Goal: Task Accomplishment & Management: Use online tool/utility

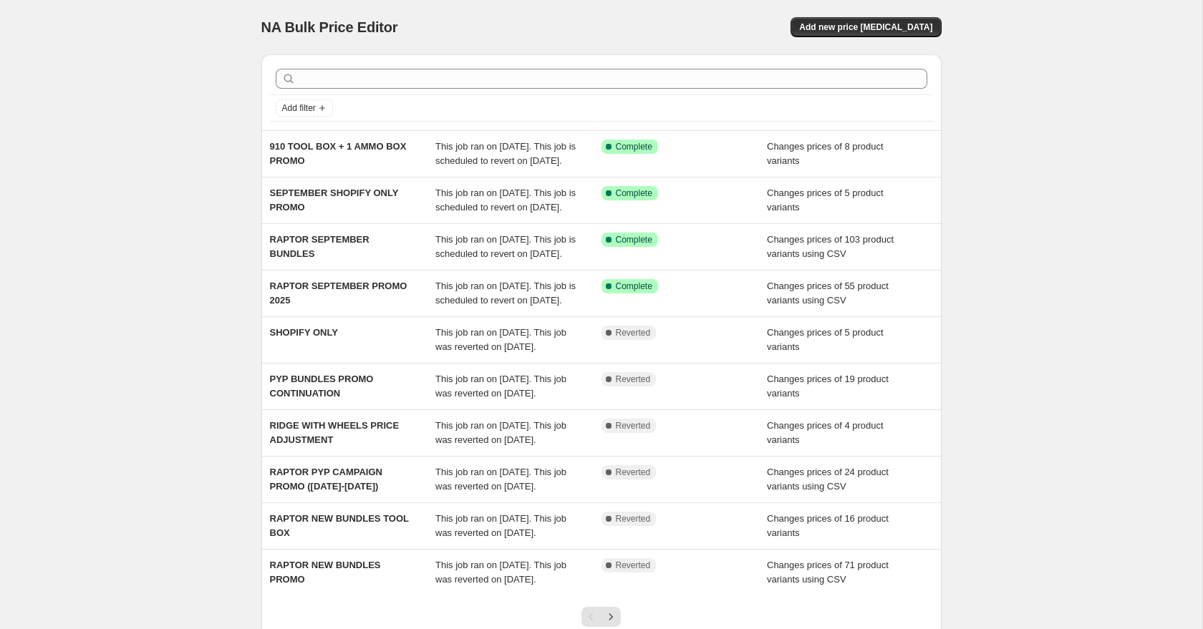
click at [540, 23] on div "NA Bulk Price Editor" at bounding box center [424, 27] width 327 height 20
click at [868, 34] on button "Add new price change job" at bounding box center [865, 27] width 150 height 20
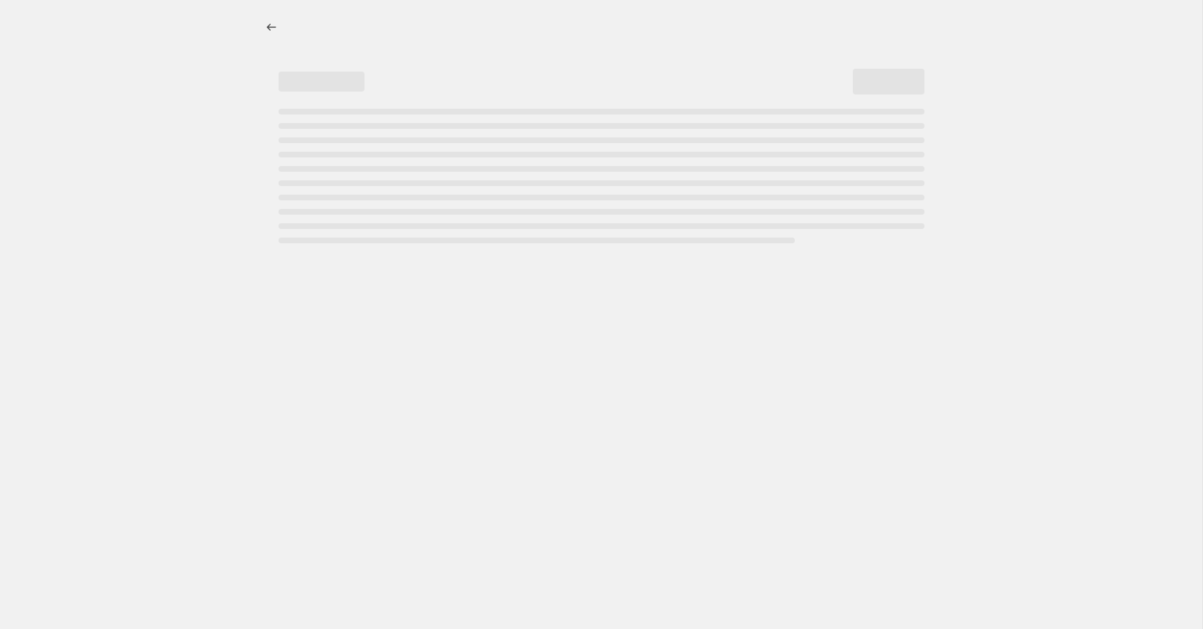
select select "percentage"
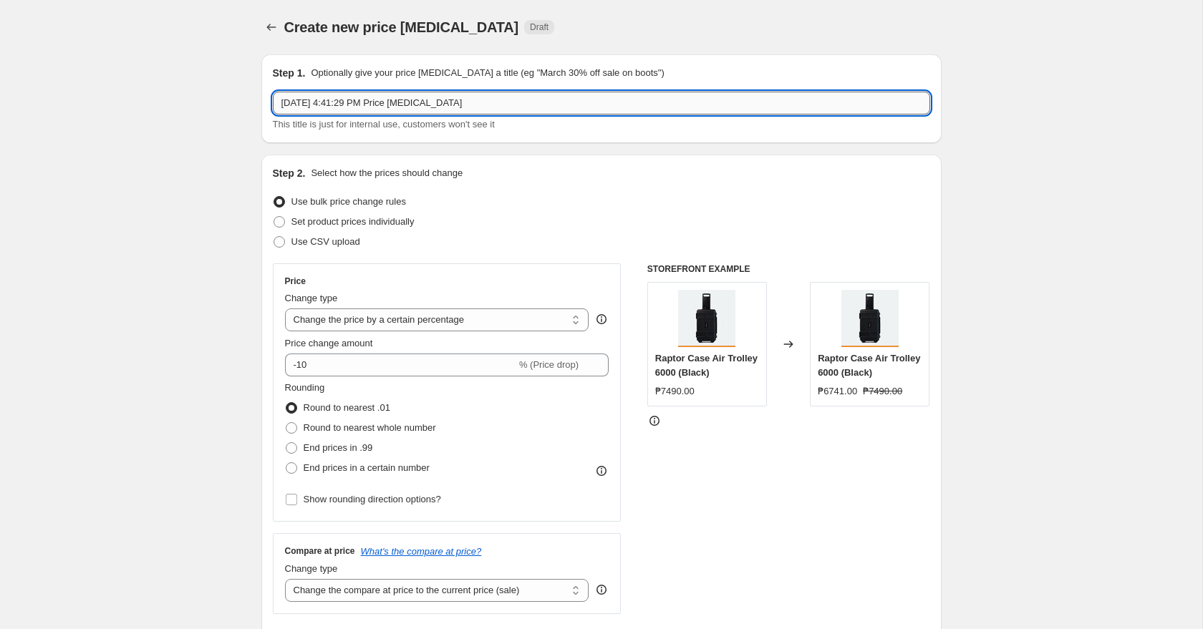
click at [417, 112] on input "Sep 3, 2025, 4:41:29 PM Price change job" at bounding box center [601, 103] width 657 height 23
click at [417, 108] on input "Sep 3, 2025, 4:41:29 PM Price change job" at bounding box center [601, 103] width 657 height 23
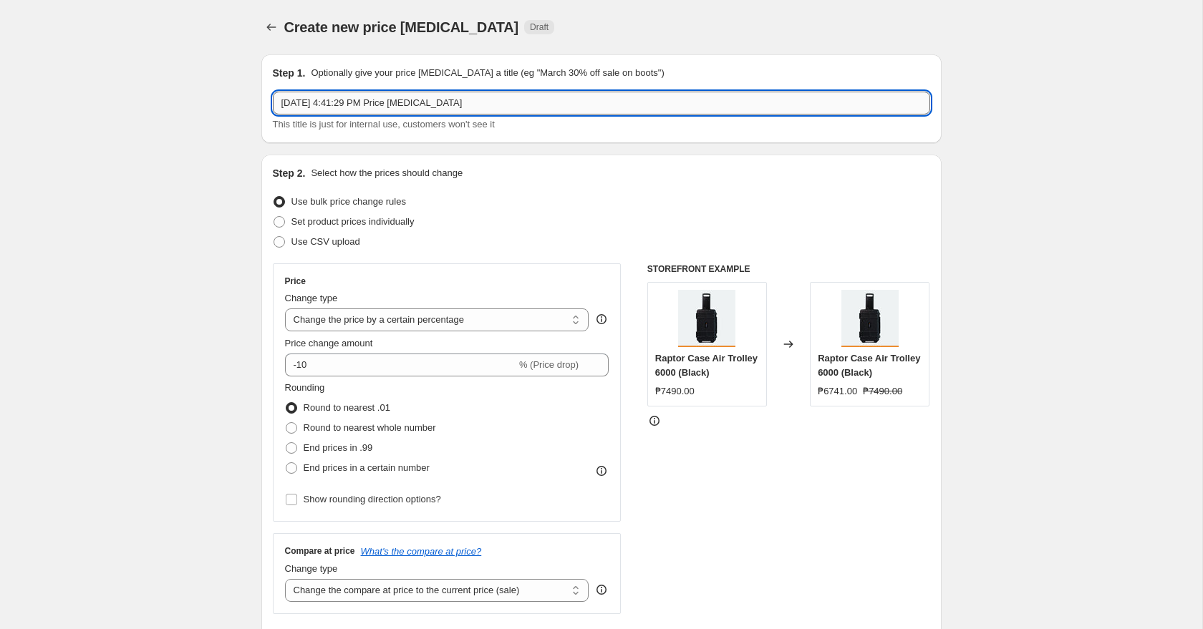
paste input "Raptor Case Utility Ammo Box 5.56mm - Buy 3 Get 1 Free (Same color only) Blue"
drag, startPoint x: 535, startPoint y: 105, endPoint x: 713, endPoint y: 94, distance: 177.8
click at [712, 94] on input "Raptor Case Utility Ammo Box 5.56mm - Buy 3 Get 1 Free (Same color only) Blue" at bounding box center [601, 103] width 657 height 23
click at [610, 109] on input "Raptor Case Utility Ammo Box 5.56mm - Buy 3 Get 1 Free (Same color only) Blue" at bounding box center [601, 103] width 657 height 23
drag, startPoint x: 541, startPoint y: 105, endPoint x: 709, endPoint y: 104, distance: 168.2
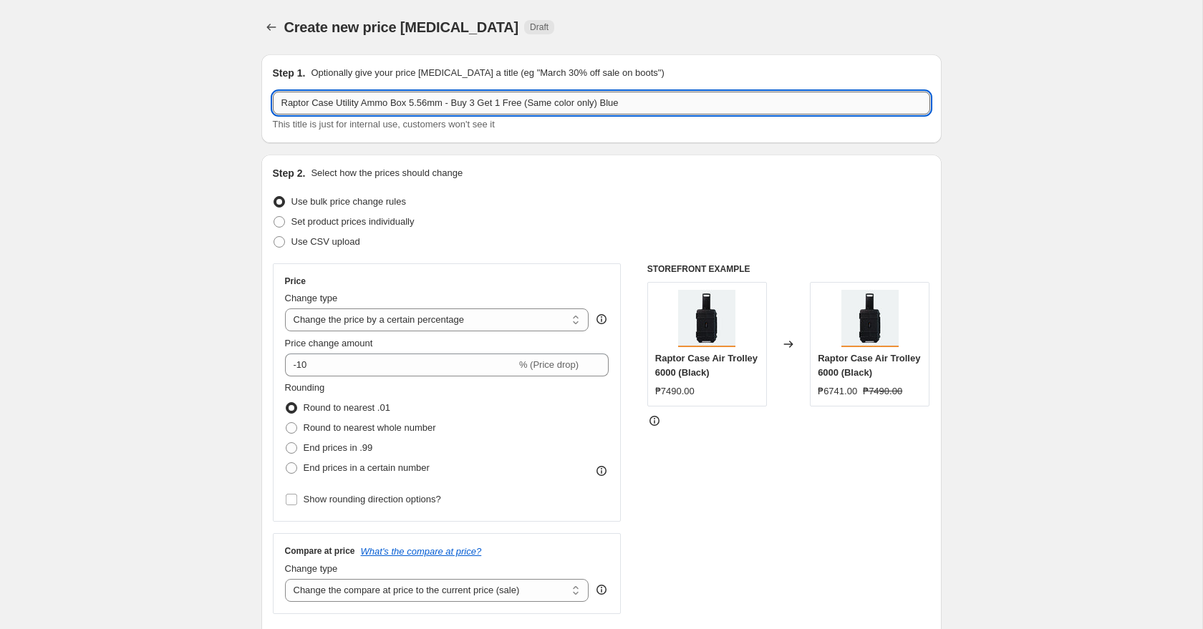
click at [709, 104] on input "Raptor Case Utility Ammo Box 5.56mm - Buy 3 Get 1 Free (Same color only) Blue" at bounding box center [601, 103] width 657 height 23
type input "Raptor Case Utility Ammo Box 5.56mm - Buy 3 Get 1 Free"
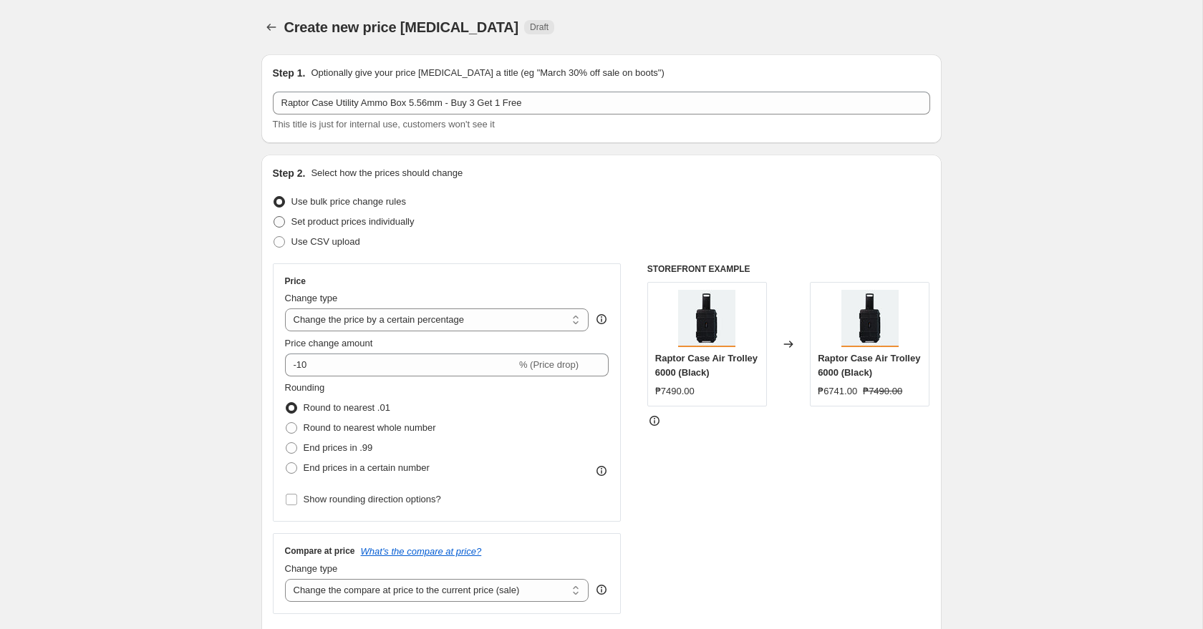
click at [361, 223] on span "Set product prices individually" at bounding box center [352, 221] width 123 height 11
click at [274, 217] on input "Set product prices individually" at bounding box center [273, 216] width 1 height 1
radio input "true"
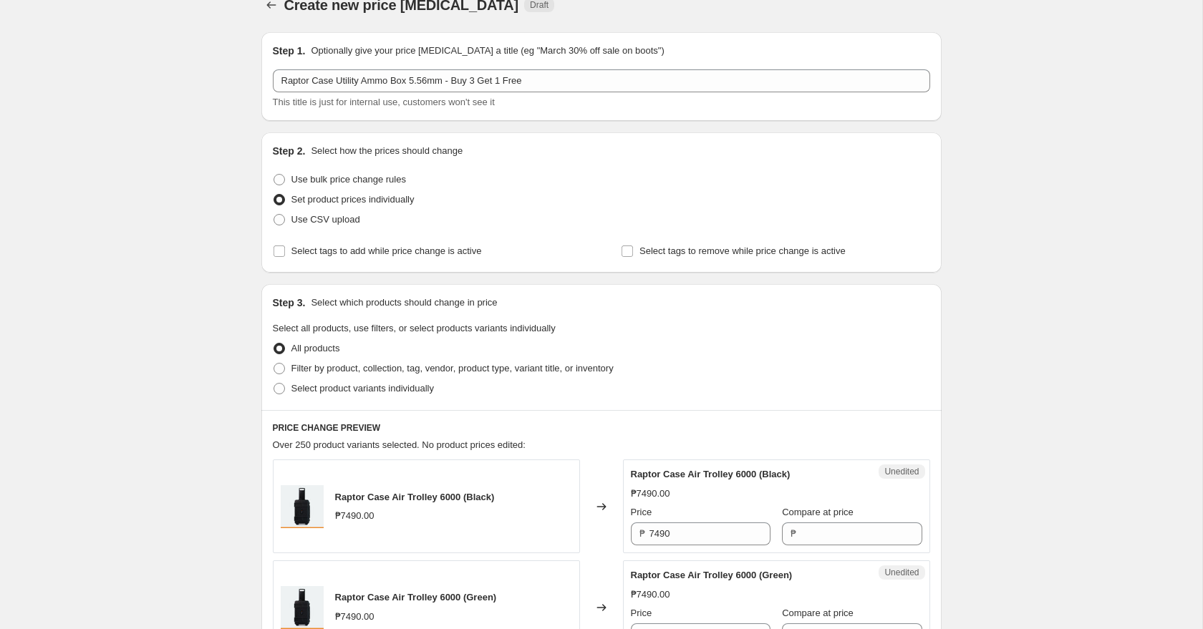
scroll to position [26, 0]
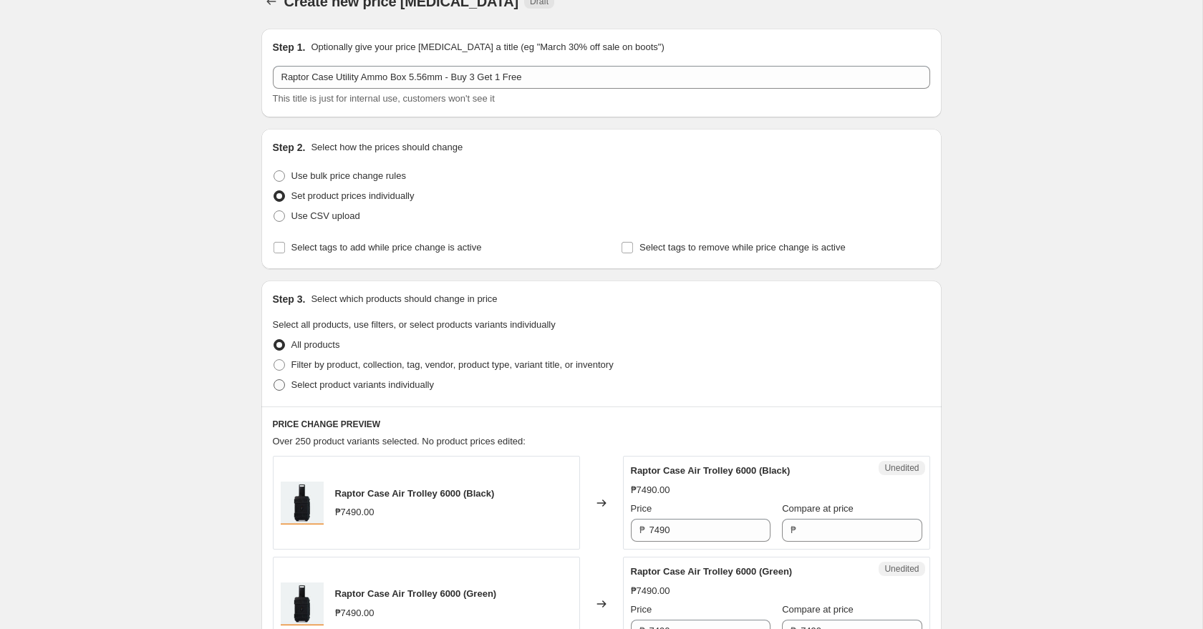
click at [424, 386] on span "Select product variants individually" at bounding box center [362, 384] width 142 height 11
click at [274, 380] on input "Select product variants individually" at bounding box center [273, 379] width 1 height 1
radio input "true"
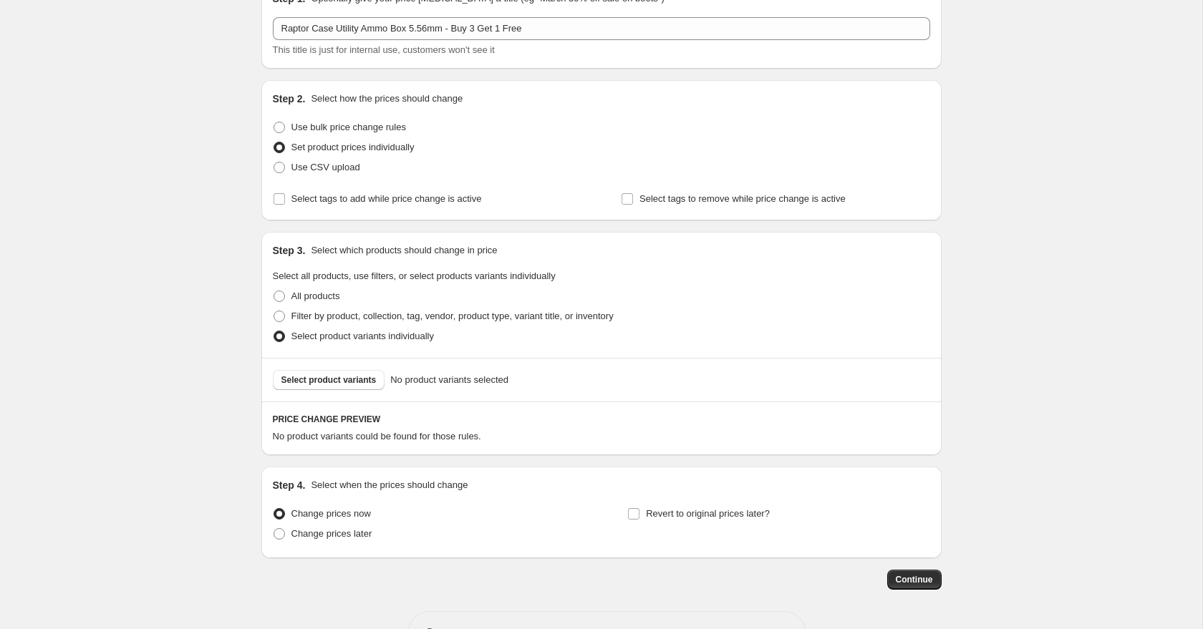
scroll to position [122, 0]
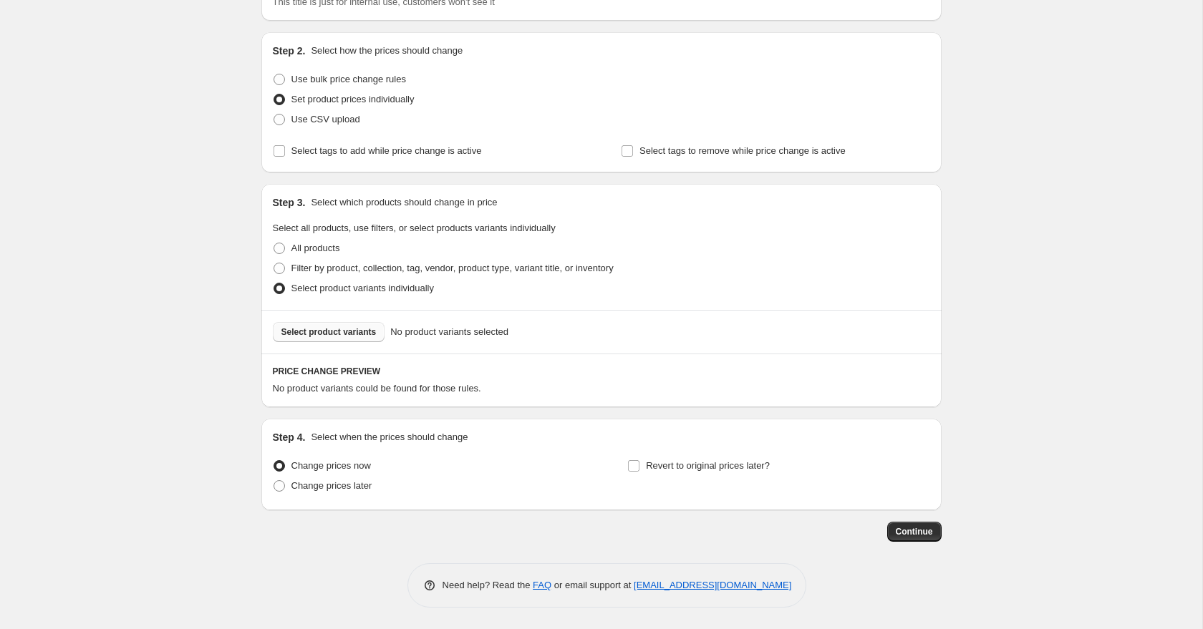
click at [364, 331] on span "Select product variants" at bounding box center [328, 331] width 95 height 11
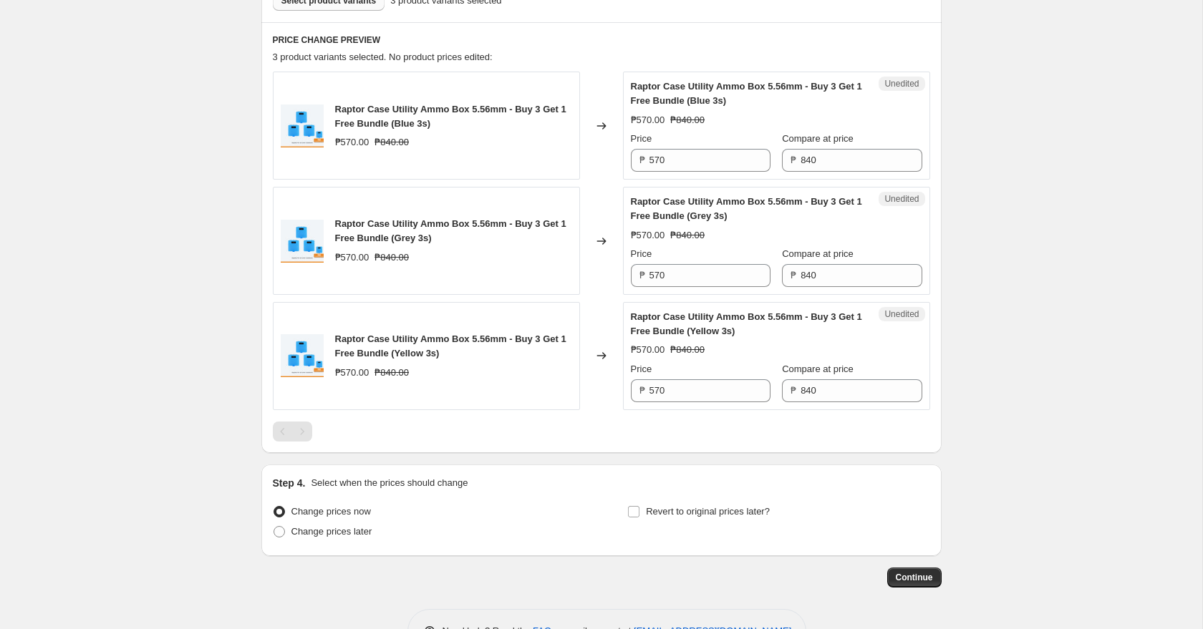
scroll to position [472, 0]
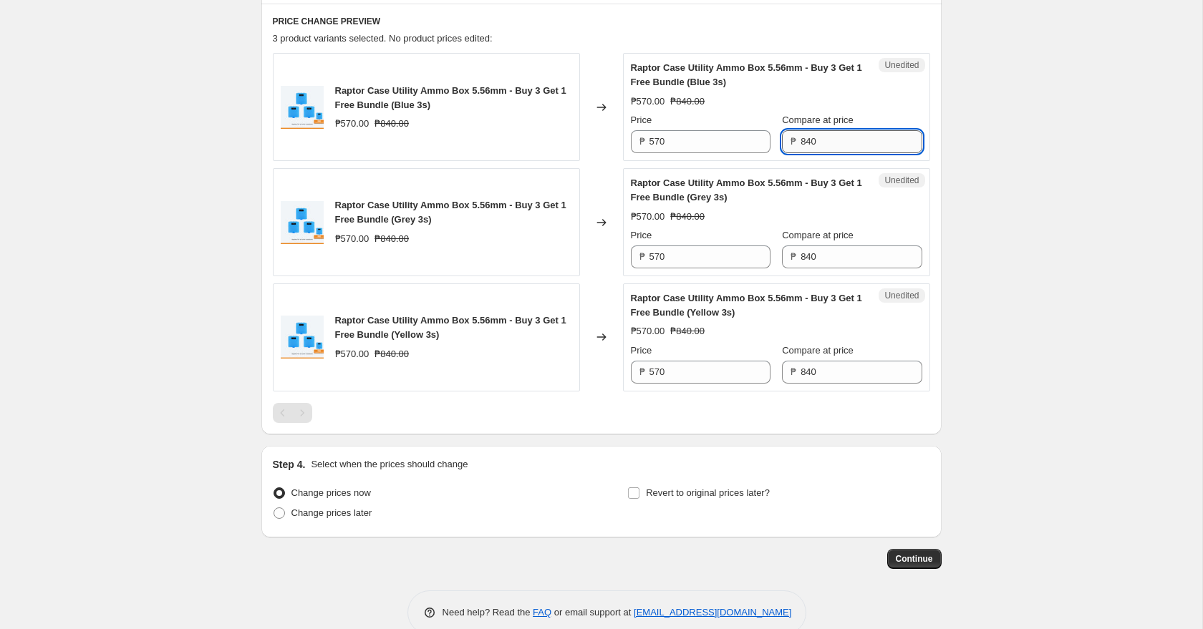
click at [829, 147] on input "840" at bounding box center [860, 141] width 121 height 23
click at [701, 145] on input "570" at bounding box center [709, 141] width 121 height 23
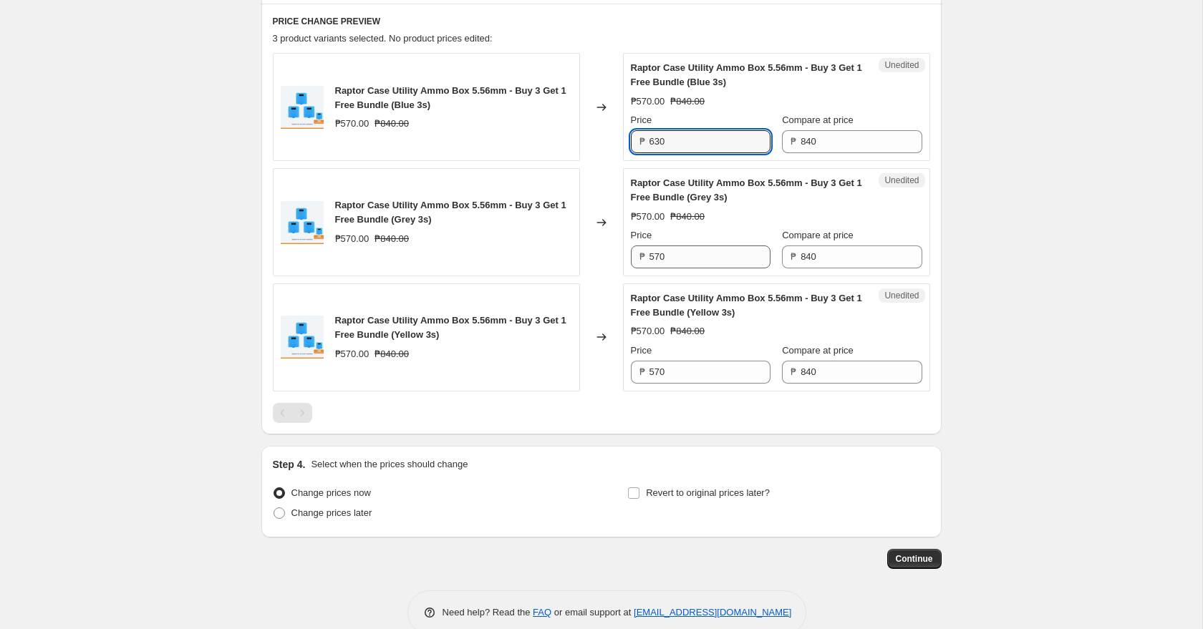
type input "630"
click at [708, 258] on input "570" at bounding box center [709, 257] width 121 height 23
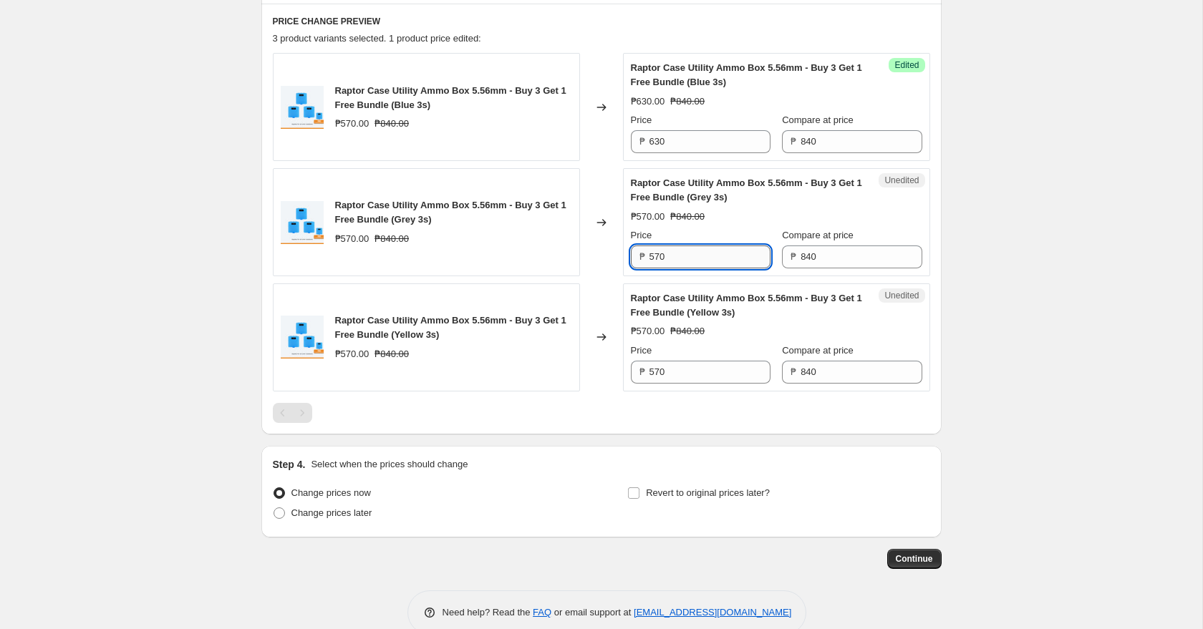
click at [708, 258] on input "570" at bounding box center [709, 257] width 121 height 23
paste input "63"
type input "630"
click at [691, 366] on input "570" at bounding box center [709, 372] width 121 height 23
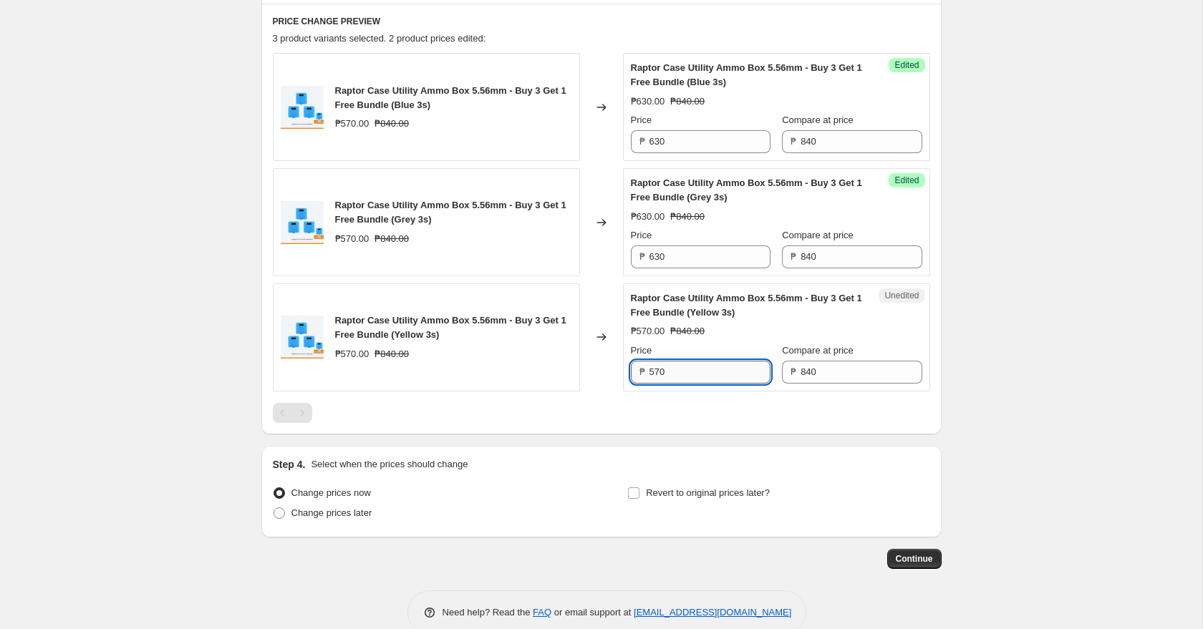
paste input "63"
type input "630"
click at [692, 496] on span "Revert to original prices later?" at bounding box center [708, 492] width 124 height 11
click at [639, 496] on input "Revert to original prices later?" at bounding box center [633, 492] width 11 height 11
checkbox input "true"
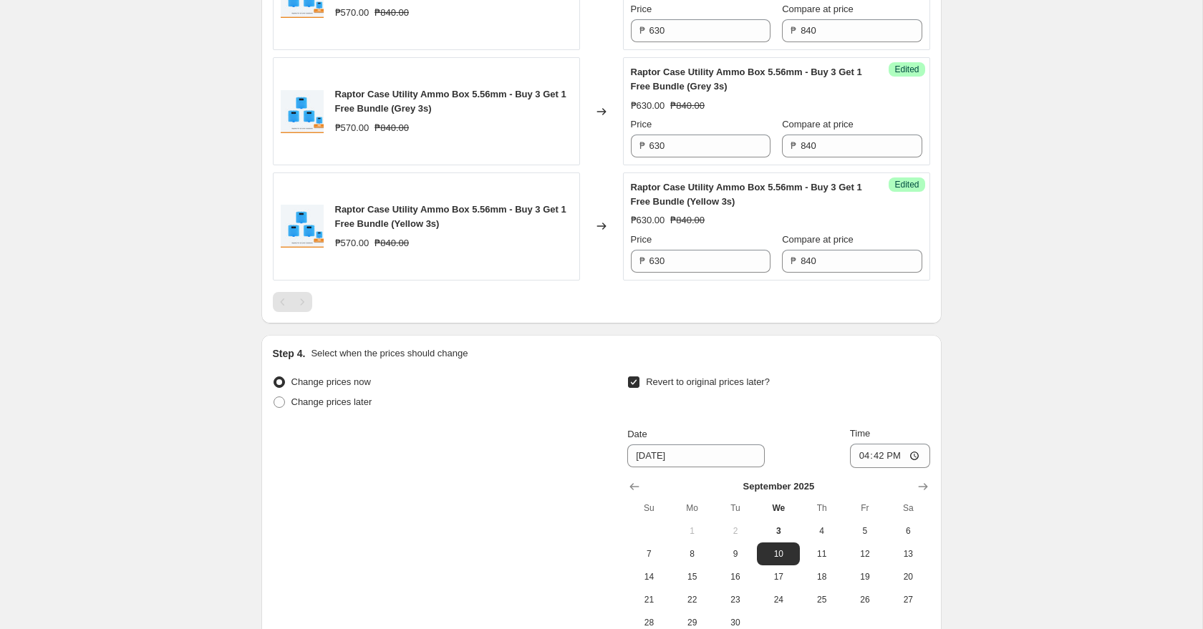
scroll to position [744, 0]
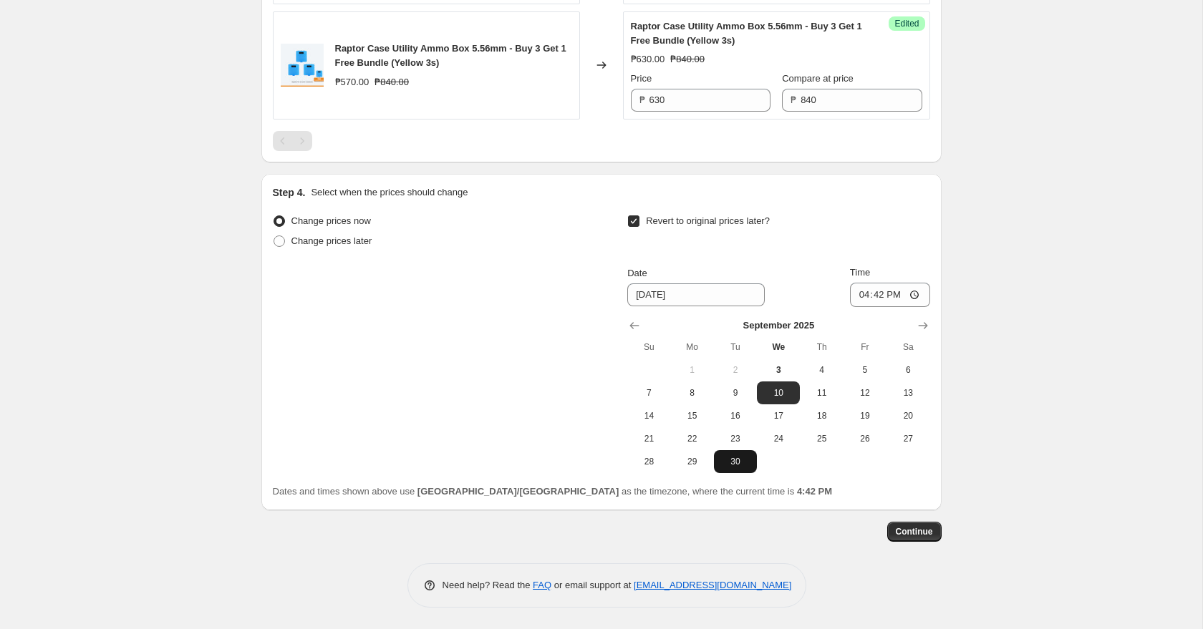
click at [740, 463] on span "30" at bounding box center [734, 461] width 31 height 11
type input "9/30/2025"
click at [857, 297] on input "16:42" at bounding box center [890, 295] width 80 height 24
type input "23:59"
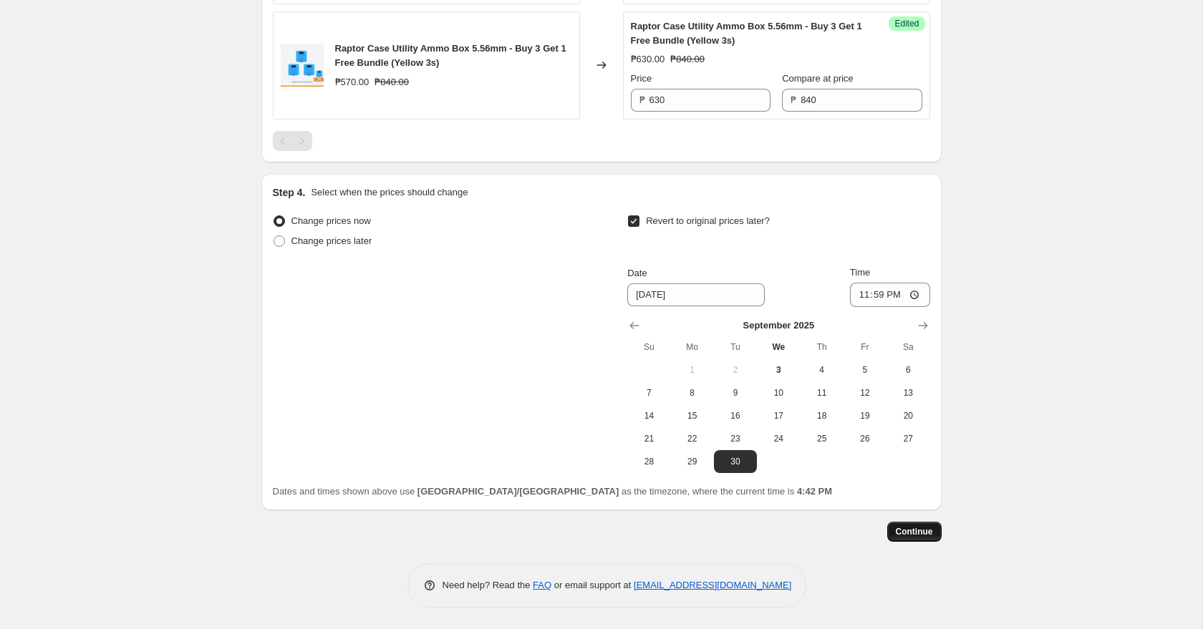
click at [915, 540] on button "Continue" at bounding box center [914, 532] width 54 height 20
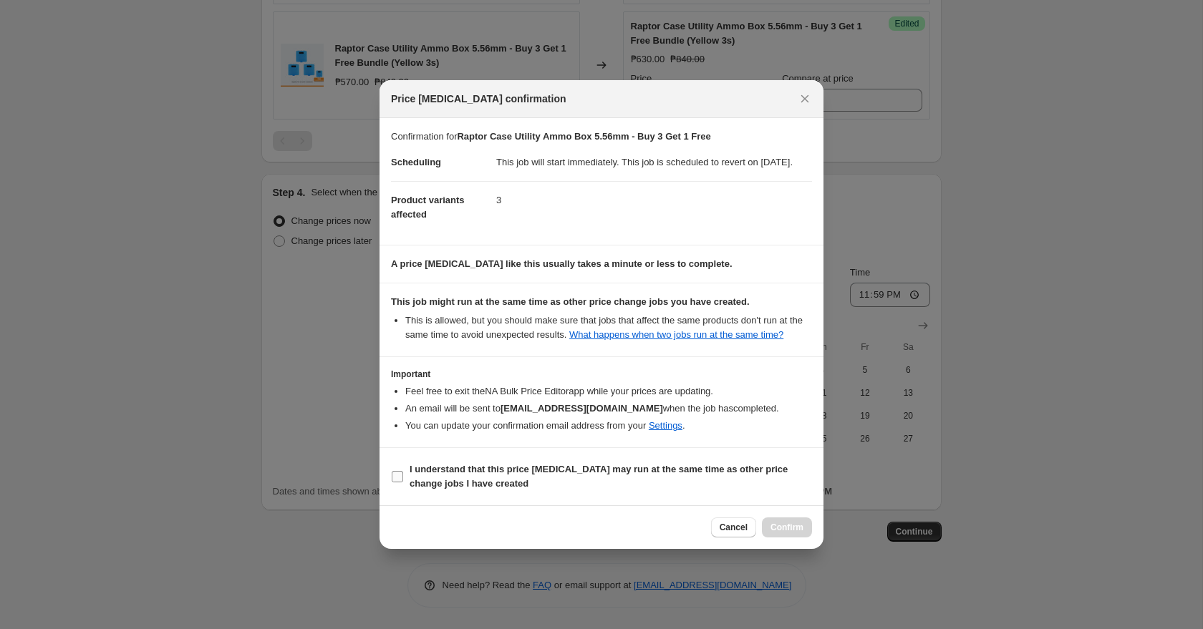
click at [402, 482] on input "I understand that this price change job may run at the same time as other price…" at bounding box center [397, 476] width 11 height 11
checkbox input "true"
click at [779, 533] on span "Confirm" at bounding box center [786, 527] width 33 height 11
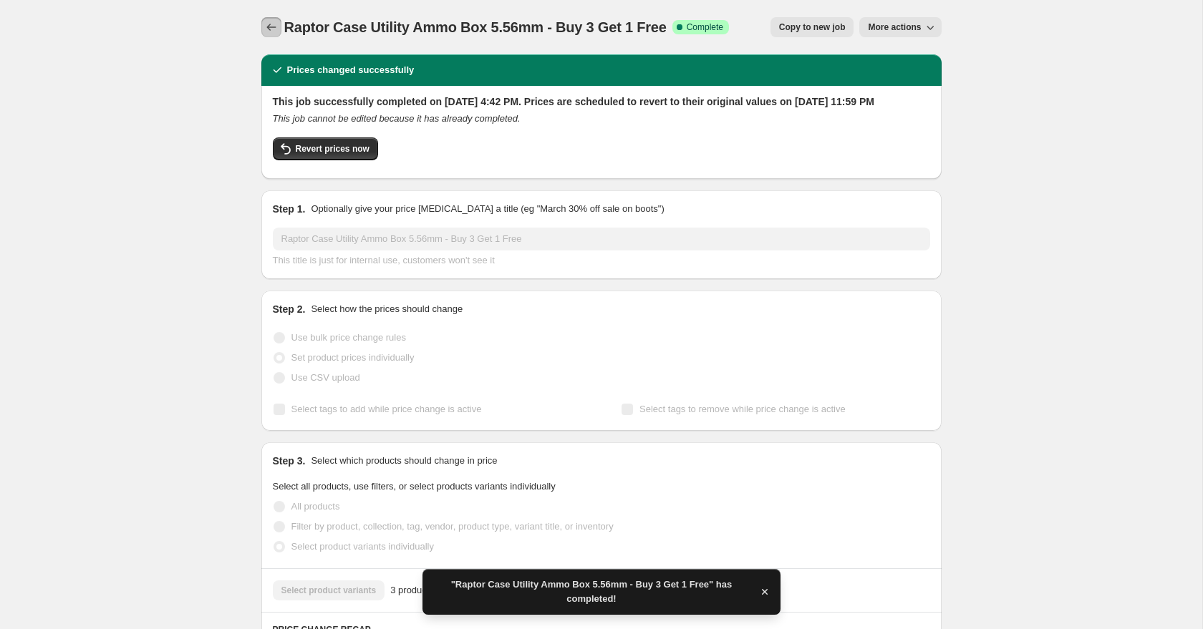
click at [273, 29] on icon "Price change jobs" at bounding box center [271, 27] width 14 height 14
